Goal: Task Accomplishment & Management: Manage account settings

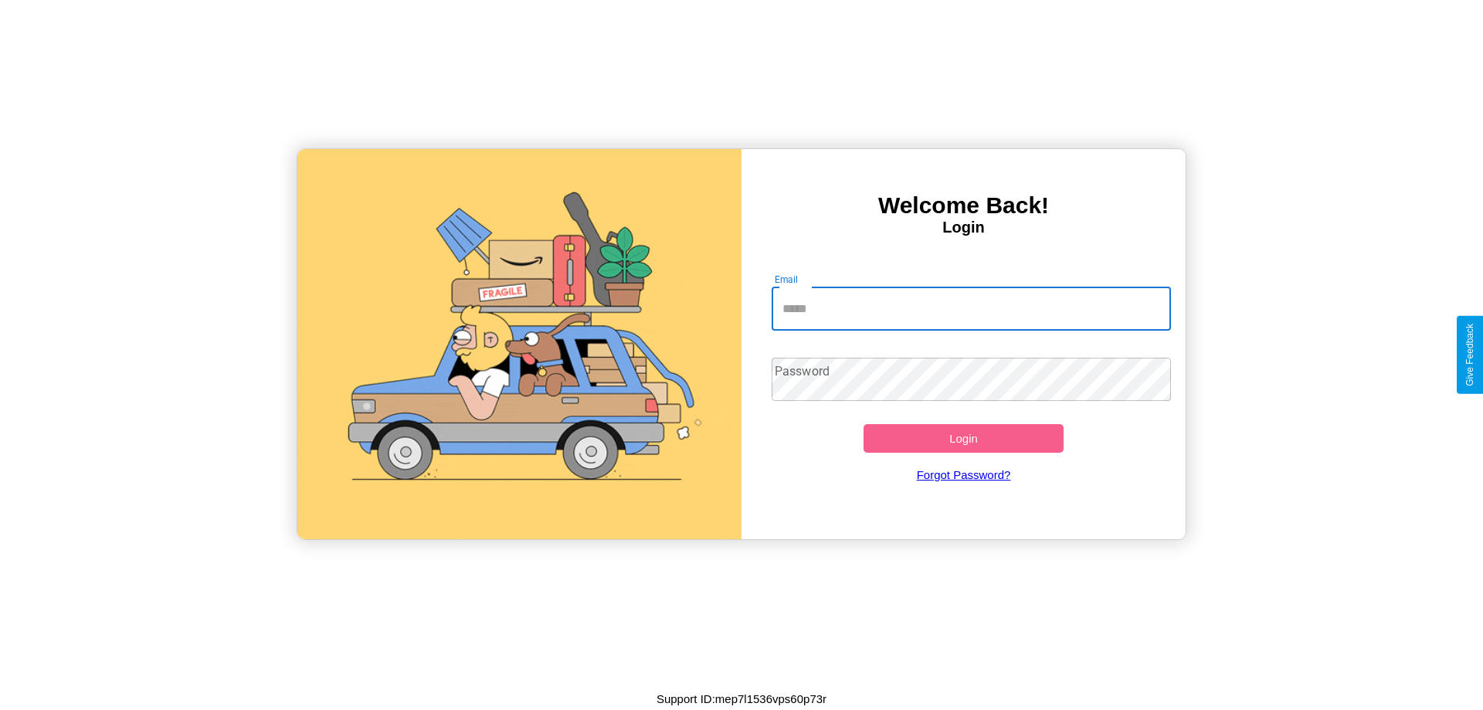
click at [971, 308] on input "Email" at bounding box center [972, 308] width 400 height 43
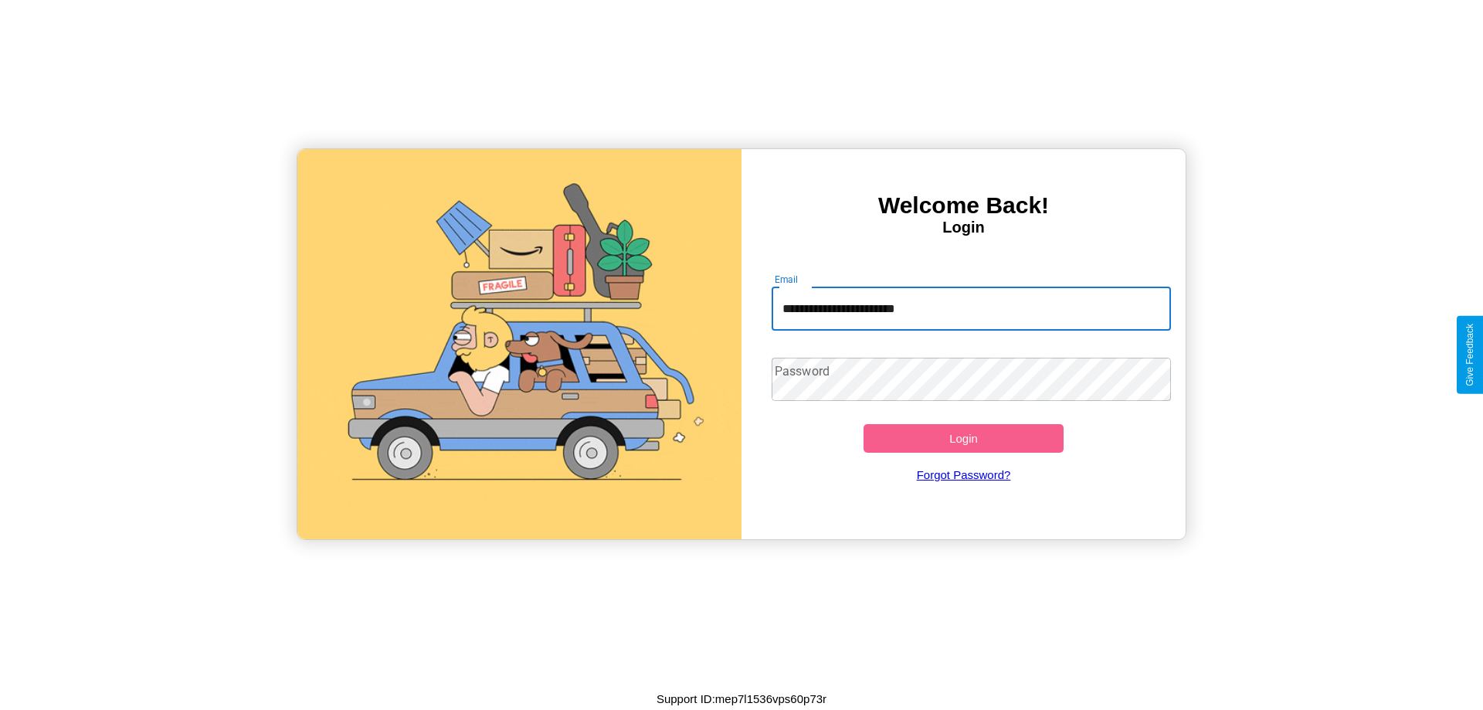
type input "**********"
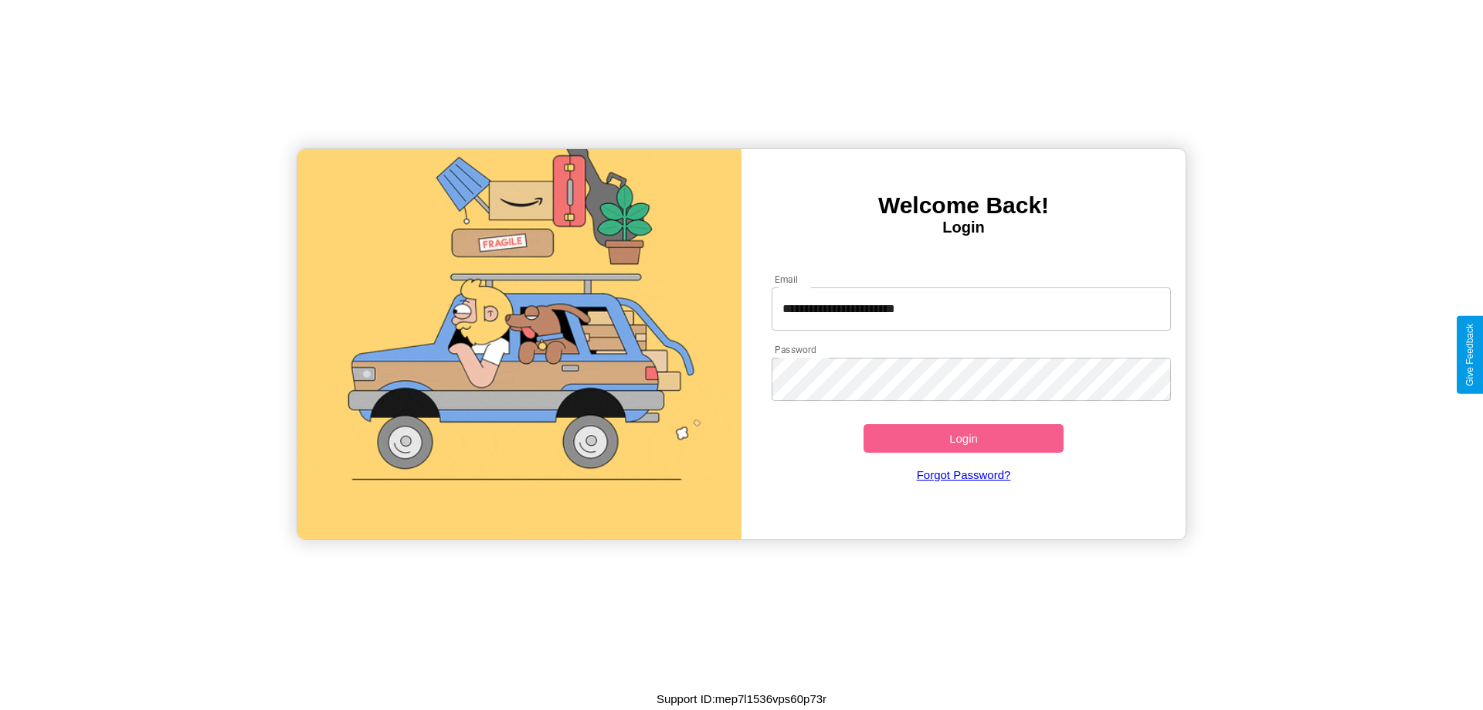
click at [963, 438] on button "Login" at bounding box center [964, 438] width 200 height 29
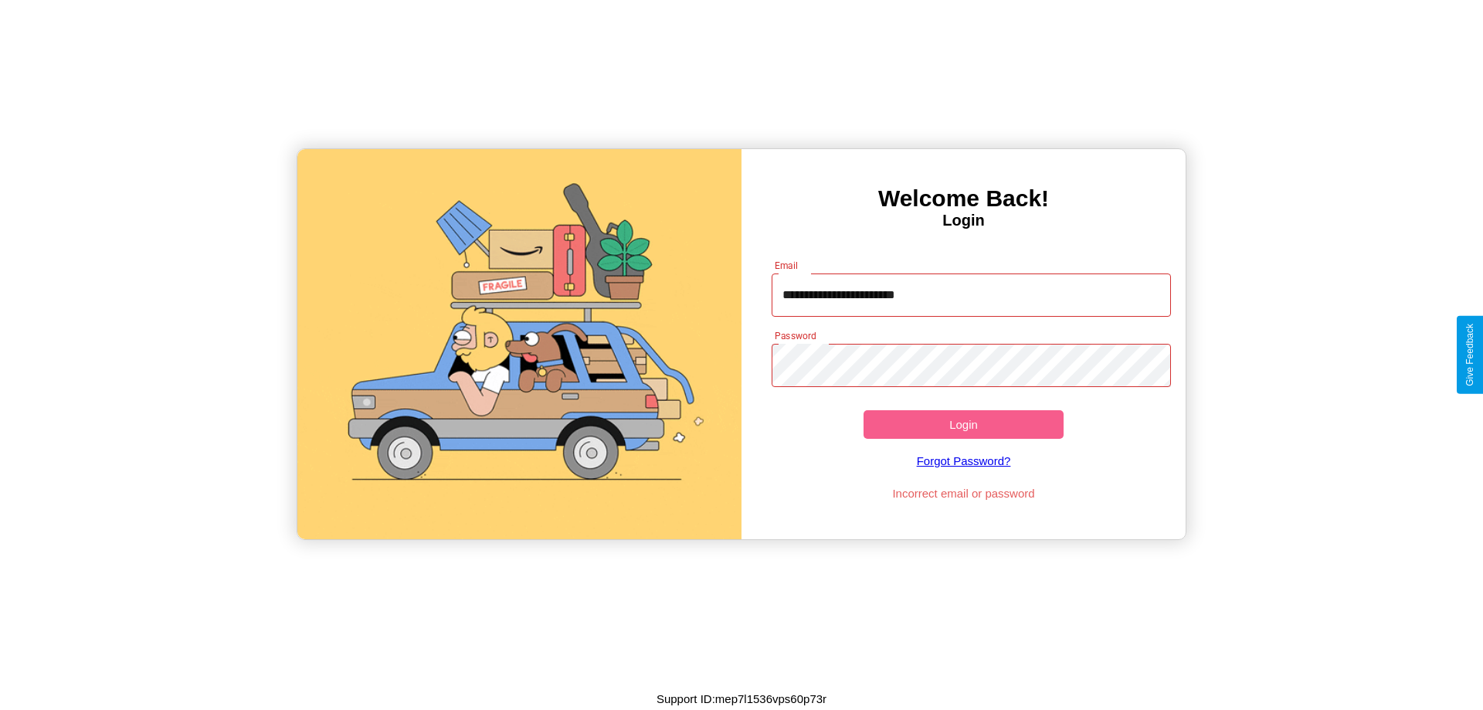
click at [963, 424] on button "Login" at bounding box center [964, 424] width 200 height 29
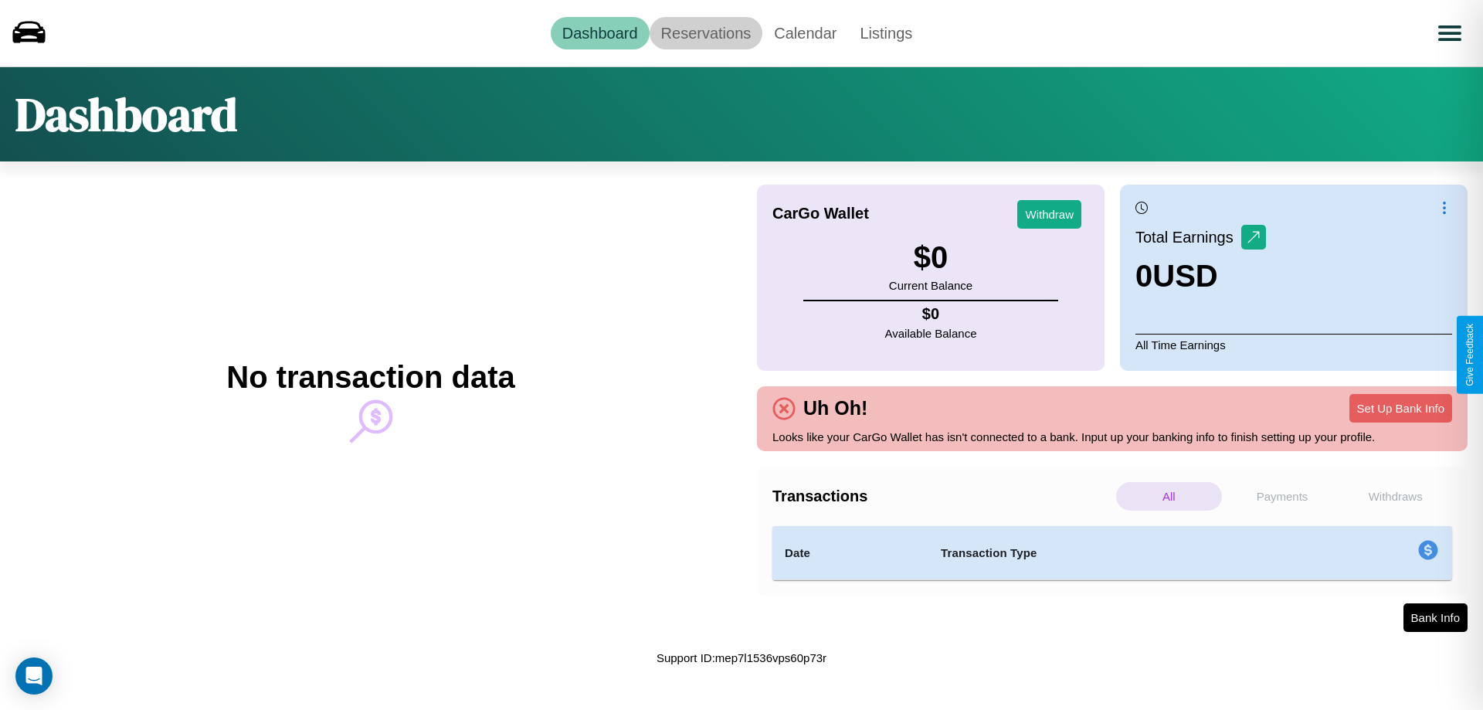
click at [705, 32] on link "Reservations" at bounding box center [707, 33] width 114 height 32
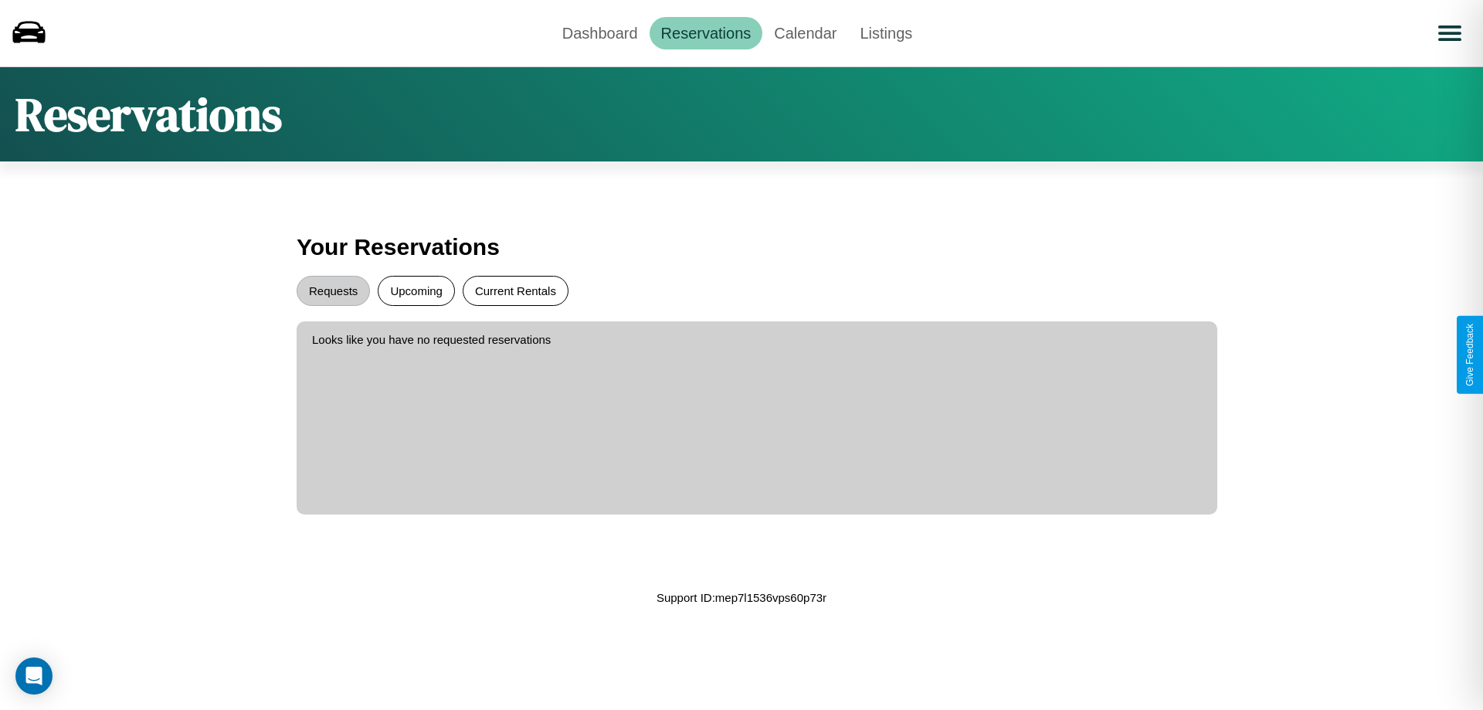
click at [515, 290] on button "Current Rentals" at bounding box center [516, 291] width 106 height 30
click at [333, 290] on button "Requests" at bounding box center [333, 291] width 73 height 30
click at [805, 32] on link "Calendar" at bounding box center [805, 33] width 86 height 32
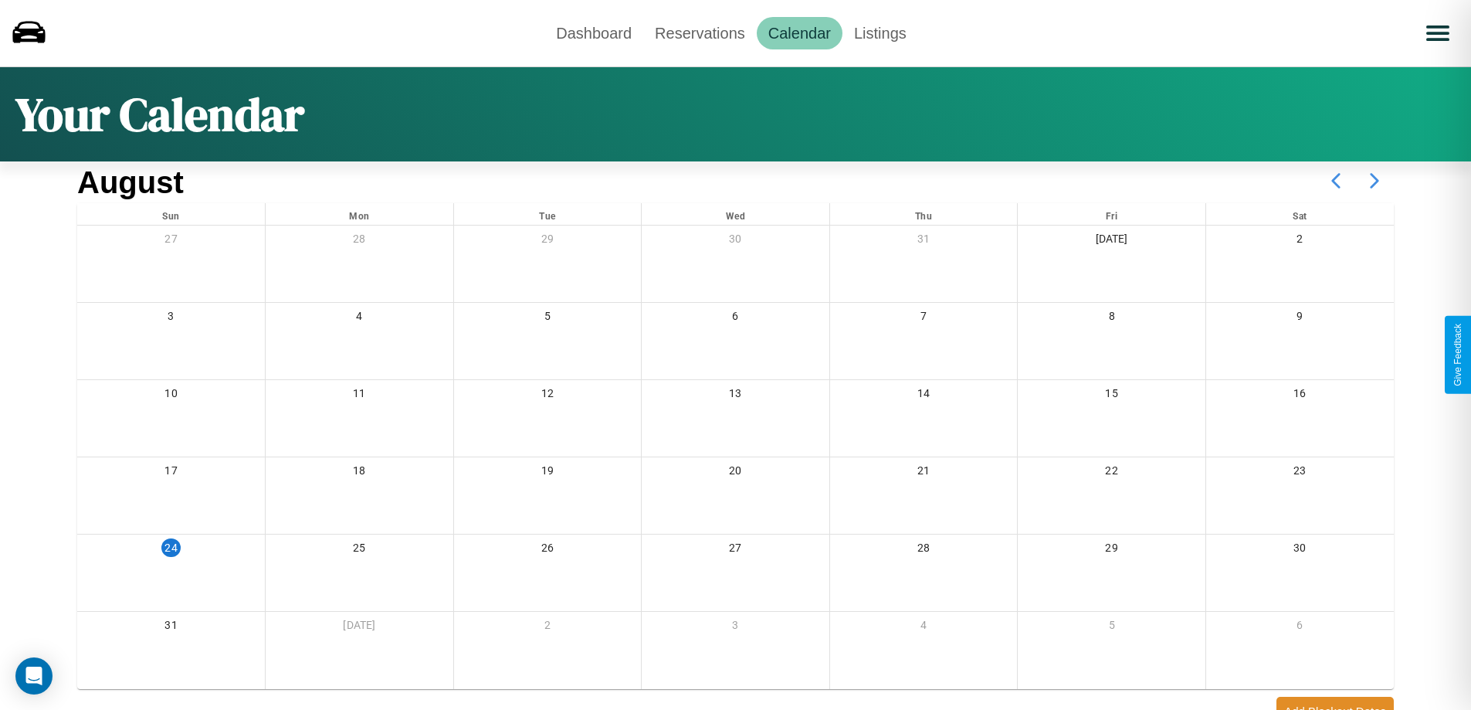
click at [1375, 181] on icon at bounding box center [1375, 180] width 39 height 39
